Goal: Task Accomplishment & Management: Manage account settings

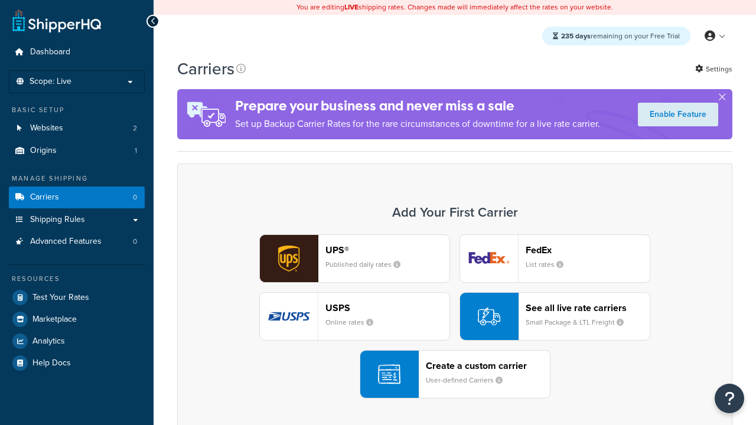
click at [455, 375] on div "Create a custom carrier User-defined Carriers" at bounding box center [488, 374] width 124 height 28
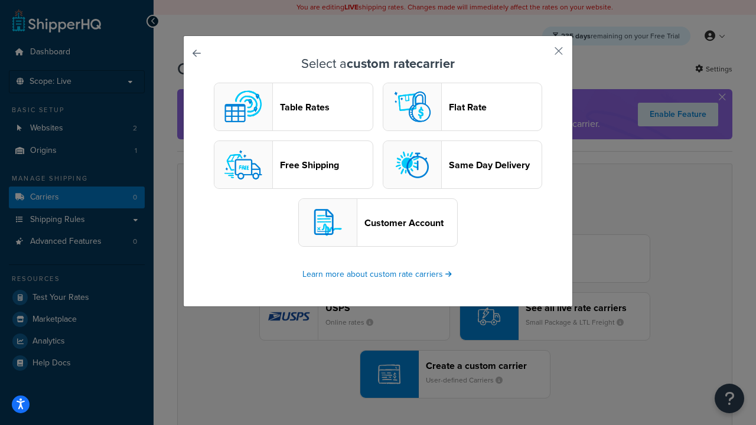
click at [294, 107] on header "Table Rates" at bounding box center [326, 107] width 93 height 11
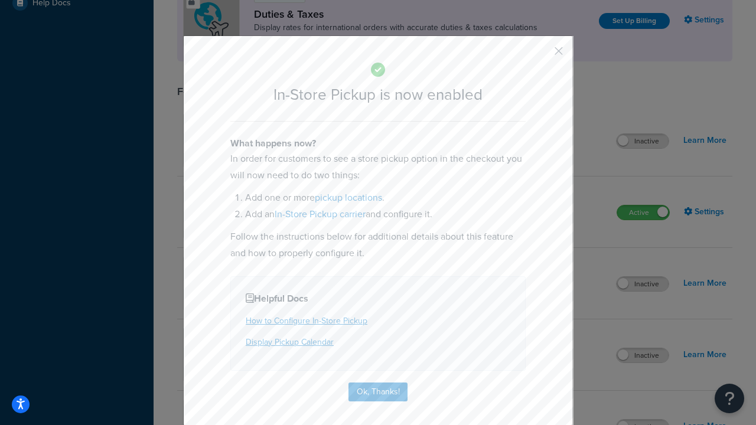
click at [541, 54] on button "button" at bounding box center [541, 55] width 3 height 3
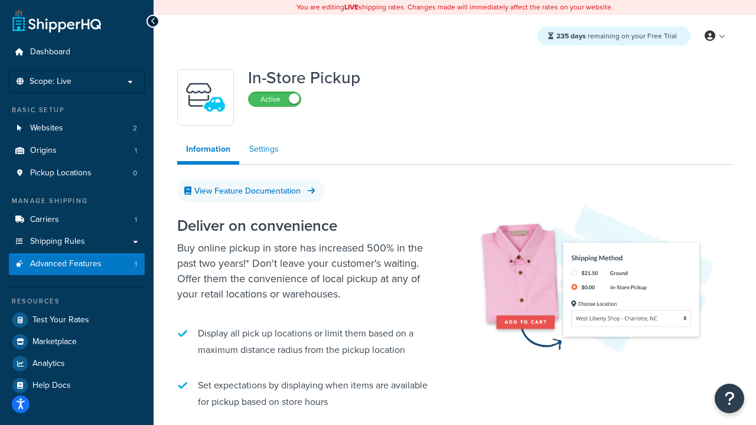
click at [264, 149] on link "Settings" at bounding box center [263, 150] width 47 height 24
select select "inline"
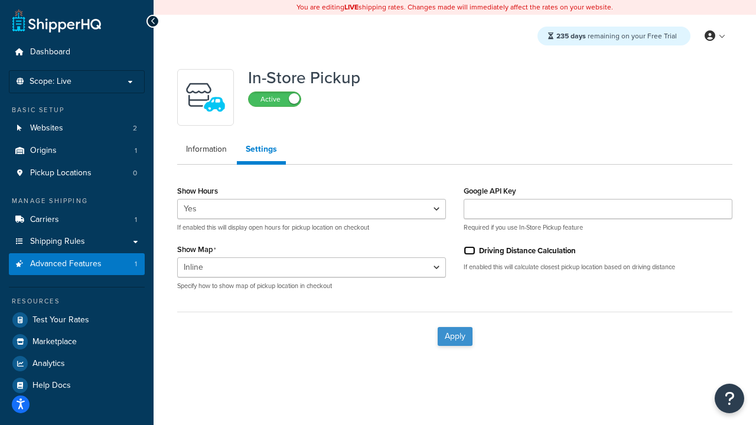
click at [470, 250] on input "Driving Distance Calculation" at bounding box center [470, 250] width 12 height 9
checkbox input "true"
click at [455, 336] on button "Apply" at bounding box center [455, 336] width 35 height 19
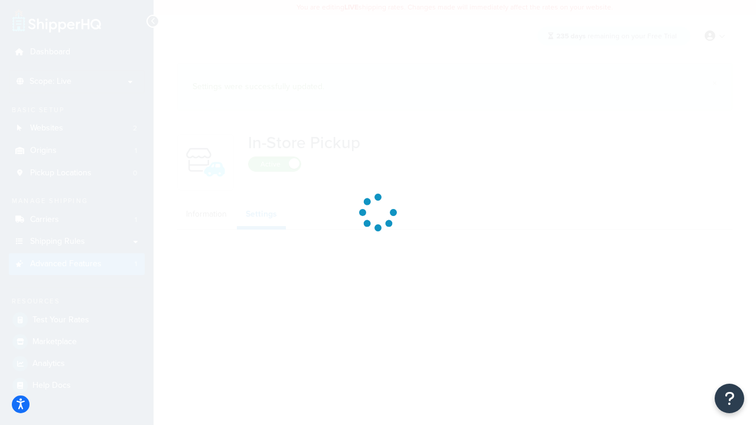
select select "inline"
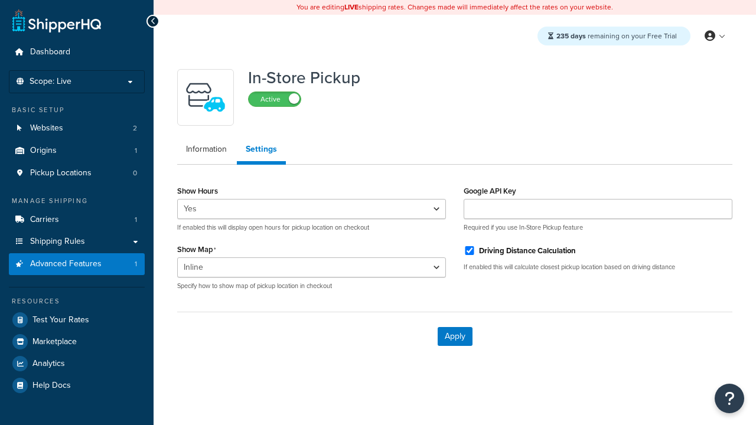
select select "inline"
click at [61, 173] on span "Pickup Locations" at bounding box center [60, 173] width 61 height 10
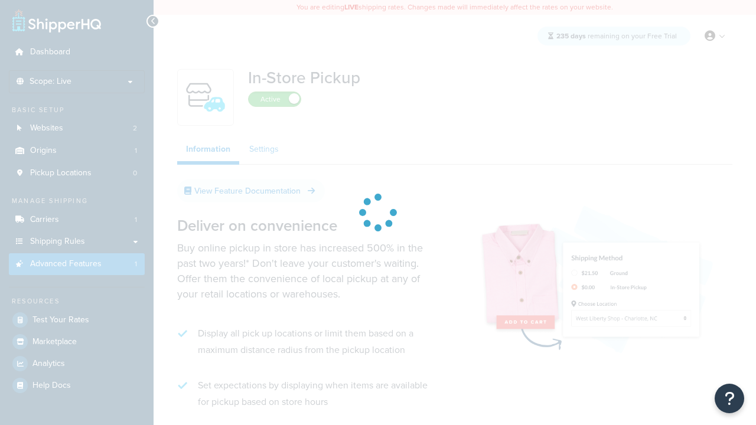
click at [264, 149] on link "Settings" at bounding box center [263, 150] width 47 height 24
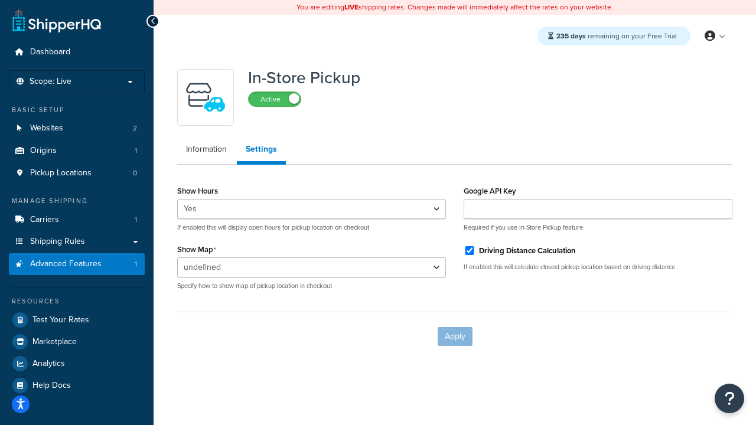
select select "inline"
click at [470, 250] on input "Driving Distance Calculation" at bounding box center [470, 250] width 12 height 9
checkbox input "false"
click at [455, 336] on button "Apply" at bounding box center [455, 336] width 35 height 19
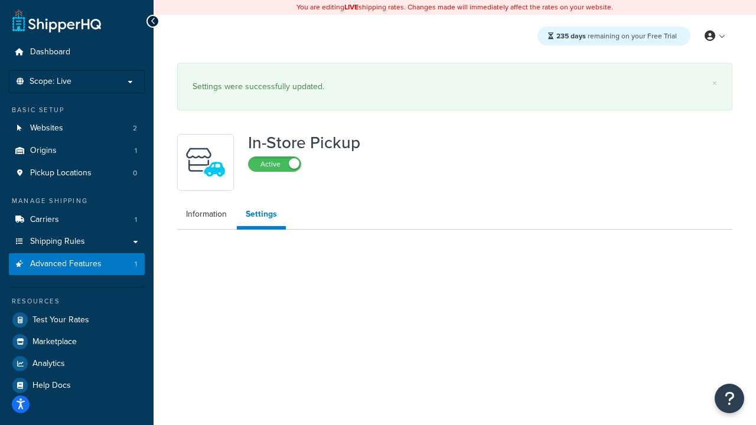
select select "inline"
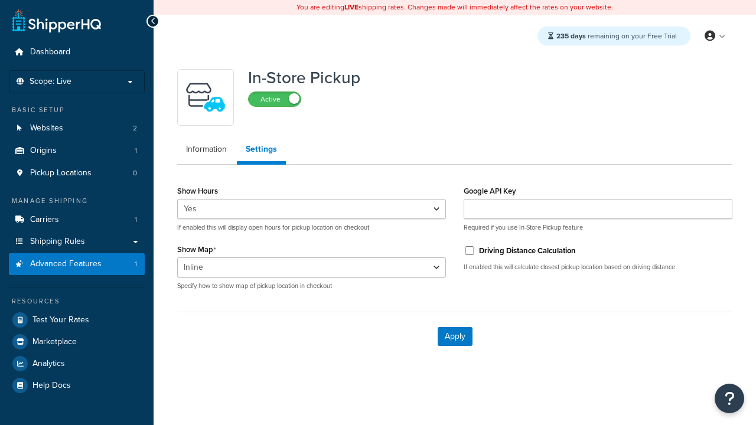
select select "inline"
click at [61, 173] on span "Pickup Locations" at bounding box center [60, 173] width 61 height 10
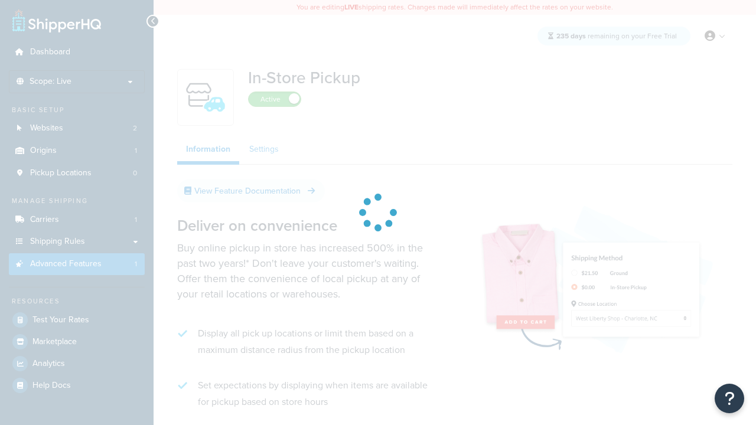
click at [264, 149] on link "Settings" at bounding box center [263, 150] width 47 height 24
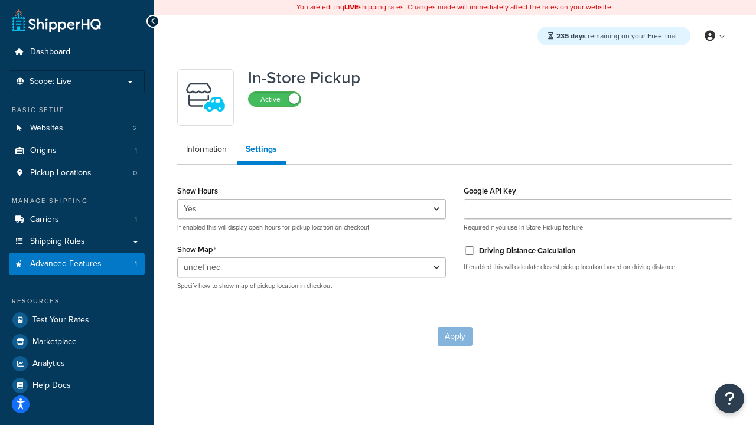
select select "inline"
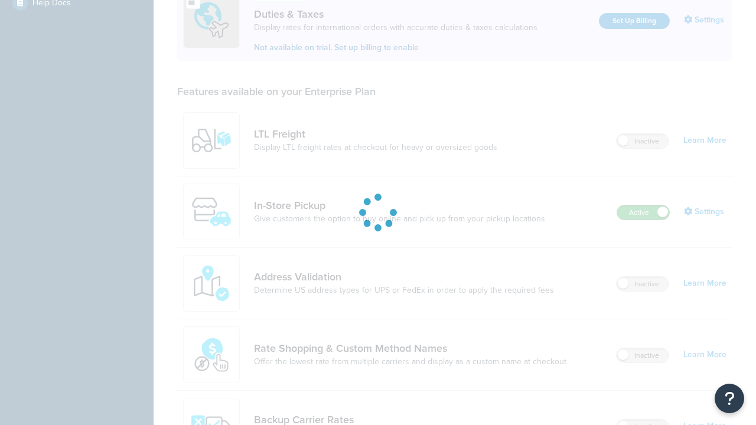
click at [643, 206] on label "Active" at bounding box center [643, 213] width 52 height 14
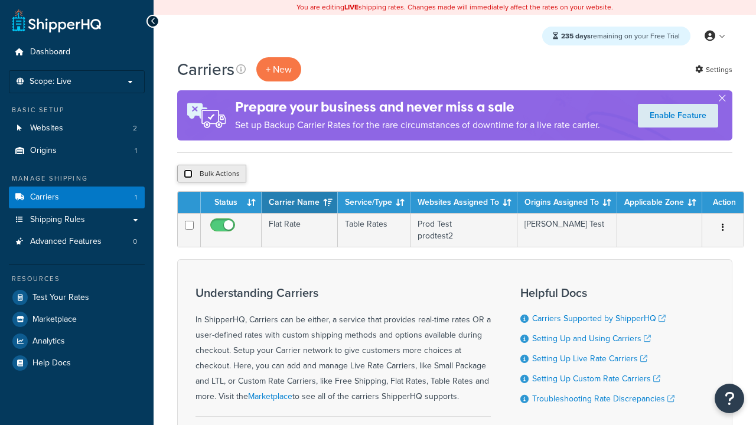
click at [188, 174] on input "checkbox" at bounding box center [188, 174] width 9 height 9
checkbox input "true"
click at [0, 0] on button "Delete" at bounding box center [0, 0] width 0 height 0
